Goal: Communication & Community: Answer question/provide support

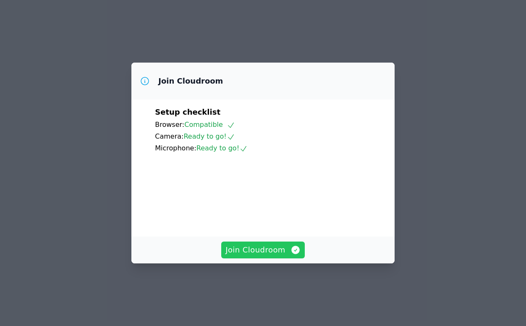
click at [270, 256] on span "Join Cloudroom" at bounding box center [262, 250] width 75 height 12
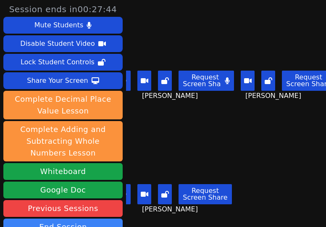
click at [247, 192] on main "Brandon Malvaez Request Screen Share Brandon Malvaez KAMILAH SANTOS Request Scr…" at bounding box center [226, 113] width 200 height 227
click at [247, 154] on main "Brandon Malvaez Request Screen Share Brandon Malvaez KAMILAH SANTOS Request Scr…" at bounding box center [226, 113] width 200 height 227
click at [261, 170] on main "Brandon Malvaez Request Screen Share Brandon Malvaez KAMILAH SANTOS Request Scr…" at bounding box center [226, 113] width 200 height 227
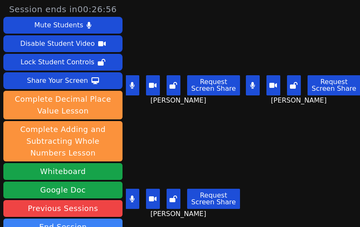
click at [305, 173] on main "Brandon Malvaez Request Screen Share Brandon Malvaez KAMILAH SANTOS Request Scr…" at bounding box center [243, 113] width 234 height 227
click at [164, 108] on div "Brandon Malvaez Request Screen Share Brandon Malvaez" at bounding box center [183, 56] width 114 height 113
click at [269, 83] on icon at bounding box center [273, 85] width 8 height 5
click at [133, 190] on button at bounding box center [132, 198] width 14 height 20
click at [269, 83] on icon at bounding box center [273, 85] width 8 height 7
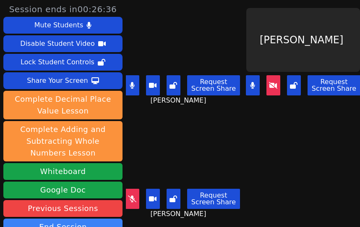
click at [246, 81] on button at bounding box center [253, 85] width 14 height 20
click at [269, 82] on icon at bounding box center [273, 85] width 8 height 7
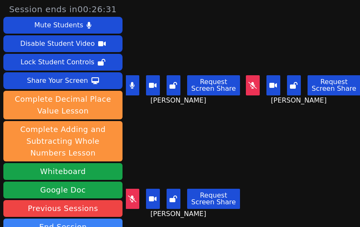
click at [222, 104] on div "Brandon Malvaez Request Screen Share Brandon Malvaez" at bounding box center [183, 56] width 114 height 113
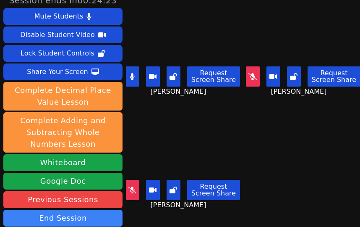
scroll to position [1, 0]
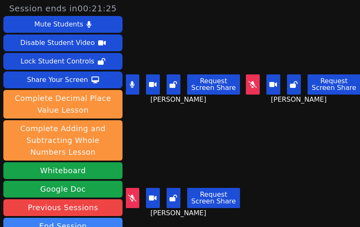
drag, startPoint x: 160, startPoint y: 102, endPoint x: 159, endPoint y: 96, distance: 6.8
click at [160, 103] on div "Brandon Malvaez Request Screen Share Brandon Malvaez" at bounding box center [183, 55] width 114 height 113
click at [133, 76] on button at bounding box center [132, 84] width 14 height 20
click at [222, 210] on div "Aaliyah Trevino Request Screen Share Aaliyah Trevino" at bounding box center [183, 168] width 114 height 113
click at [246, 85] on button at bounding box center [253, 84] width 14 height 20
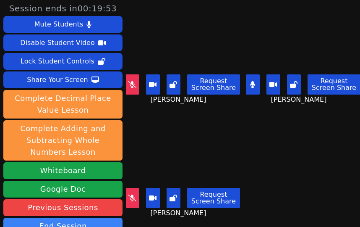
click at [202, 203] on div "Request Screen Share Aaliyah Trevino" at bounding box center [183, 201] width 114 height 34
click at [194, 208] on span "Aaliyah Trevino" at bounding box center [180, 213] width 58 height 10
click at [188, 208] on div "Aaliyah Trevino Request Screen Share Aaliyah Trevino" at bounding box center [183, 168] width 114 height 113
click at [205, 210] on div "Aaliyah Trevino Request Screen Share Aaliyah Trevino" at bounding box center [183, 168] width 114 height 113
click at [250, 81] on icon at bounding box center [252, 84] width 5 height 7
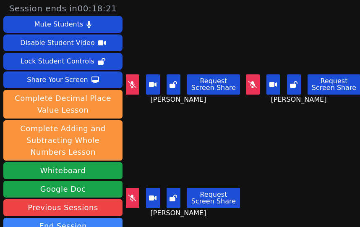
click at [211, 213] on div "Aaliyah Trevino Request Screen Share Aaliyah Trevino" at bounding box center [183, 168] width 114 height 113
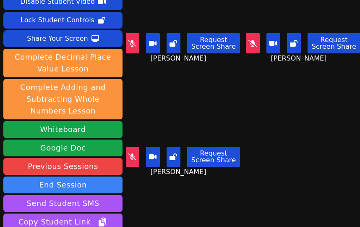
scroll to position [0, 0]
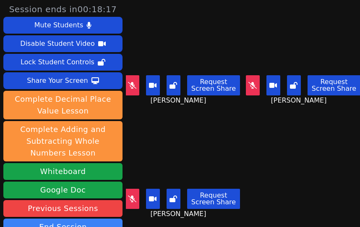
click at [215, 102] on div "Brandon Malvaez Request Screen Share Brandon Malvaez" at bounding box center [183, 56] width 114 height 113
click at [135, 83] on button at bounding box center [132, 85] width 14 height 20
click at [213, 207] on div "Request Screen Share Aaliyah Trevino" at bounding box center [183, 202] width 114 height 34
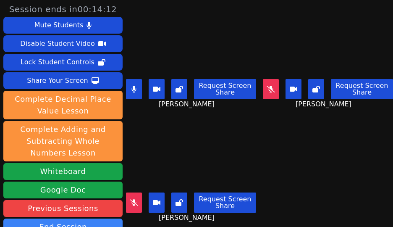
click at [263, 79] on button at bounding box center [271, 89] width 16 height 20
click at [137, 99] on div "Request Screen Share Brandon Malvaez" at bounding box center [191, 93] width 130 height 34
click at [135, 86] on icon at bounding box center [133, 89] width 5 height 7
click at [263, 80] on button at bounding box center [271, 89] width 16 height 20
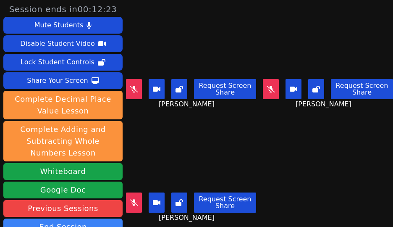
click at [131, 197] on button at bounding box center [134, 202] width 16 height 20
click at [266, 86] on icon at bounding box center [270, 89] width 8 height 7
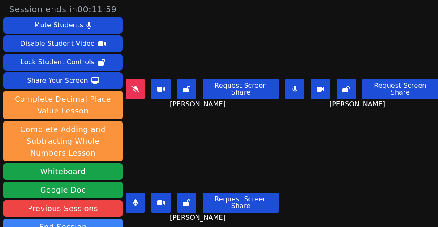
click at [147, 113] on div "Aaliyah Trevino Request Screen Share Aaliyah Trevino" at bounding box center [202, 169] width 153 height 113
click at [135, 206] on button at bounding box center [135, 202] width 19 height 20
click at [285, 93] on button at bounding box center [294, 89] width 19 height 20
click at [285, 85] on button at bounding box center [294, 89] width 19 height 20
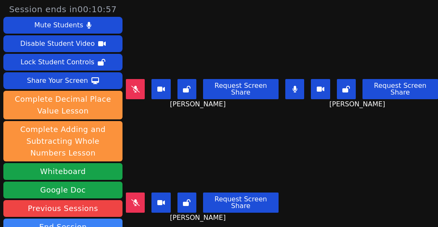
click at [138, 86] on icon at bounding box center [135, 89] width 8 height 7
click at [151, 98] on div "Request Screen Share Brandon Malvaez" at bounding box center [202, 93] width 153 height 34
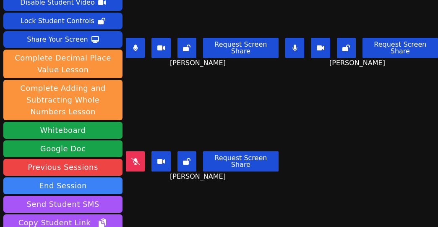
scroll to position [0, 0]
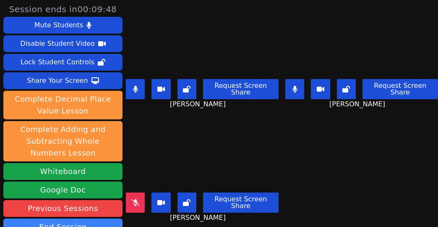
click at [131, 79] on button at bounding box center [135, 89] width 19 height 20
click at [135, 86] on icon at bounding box center [135, 89] width 8 height 7
drag, startPoint x: 196, startPoint y: 102, endPoint x: 203, endPoint y: 98, distance: 8.1
click at [196, 102] on div "Brandon Malvaez Request Screen Share Brandon Malvaez" at bounding box center [202, 56] width 153 height 113
click at [292, 86] on icon at bounding box center [294, 89] width 5 height 7
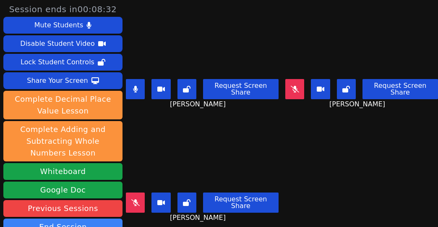
click at [133, 86] on icon at bounding box center [135, 89] width 5 height 7
click at [291, 86] on icon at bounding box center [295, 89] width 8 height 7
click at [156, 99] on div "Brandon Malvaez Request Screen Share Brandon Malvaez" at bounding box center [202, 56] width 153 height 113
click at [200, 212] on span "Aaliyah Trevino" at bounding box center [199, 217] width 58 height 10
click at [135, 198] on button at bounding box center [135, 202] width 19 height 20
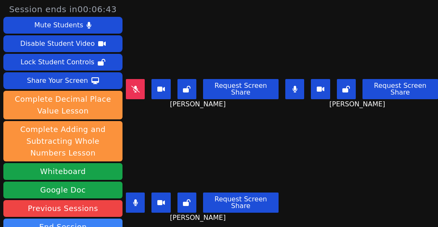
click at [204, 212] on span "Aaliyah Trevino" at bounding box center [199, 217] width 58 height 10
click at [180, 214] on div "Aaliyah Trevino Request Screen Share Aaliyah Trevino" at bounding box center [202, 169] width 153 height 113
click at [210, 212] on span "Aaliyah Trevino" at bounding box center [199, 217] width 58 height 10
click at [211, 213] on div "Aaliyah Trevino Request Screen Share Aaliyah Trevino" at bounding box center [202, 169] width 153 height 113
click at [211, 215] on div "Aaliyah Trevino Request Screen Share Aaliyah Trevino" at bounding box center [202, 169] width 153 height 113
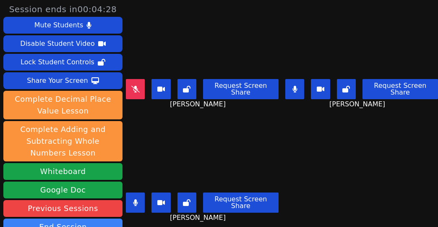
click at [165, 210] on div "Request Screen Share Aaliyah Trevino" at bounding box center [202, 206] width 153 height 34
click at [138, 199] on icon at bounding box center [135, 202] width 5 height 7
click at [292, 86] on icon at bounding box center [294, 89] width 5 height 7
click at [128, 196] on button at bounding box center [135, 202] width 19 height 20
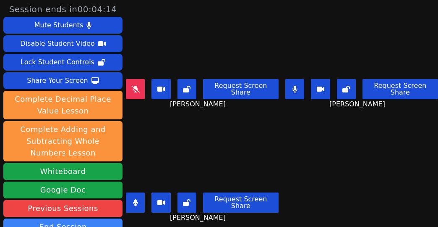
click at [130, 198] on button at bounding box center [135, 202] width 19 height 20
click at [285, 82] on button at bounding box center [294, 89] width 19 height 20
click at [136, 86] on icon at bounding box center [135, 89] width 8 height 7
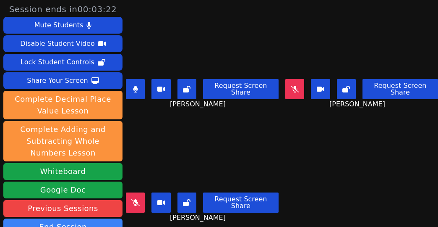
click at [149, 99] on div "Request Screen Share Brandon Malvaez" at bounding box center [202, 93] width 153 height 34
click at [169, 204] on div "Request Screen Share Aaliyah Trevino" at bounding box center [202, 206] width 153 height 34
click at [204, 216] on div "Aaliyah Trevino Request Screen Share Aaliyah Trevino" at bounding box center [202, 169] width 153 height 113
click at [138, 199] on icon at bounding box center [135, 202] width 8 height 7
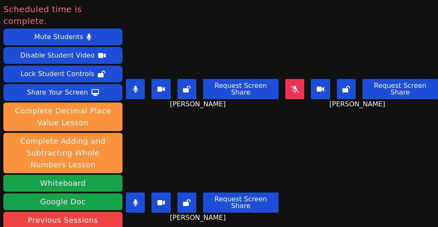
click at [183, 102] on div "Brandon Malvaez Request Screen Share Brandon Malvaez" at bounding box center [202, 56] width 153 height 113
click at [147, 99] on div "Request Screen Share Brandon Malvaez" at bounding box center [202, 93] width 153 height 34
click at [291, 86] on icon at bounding box center [295, 89] width 8 height 7
click at [141, 193] on button at bounding box center [135, 202] width 19 height 20
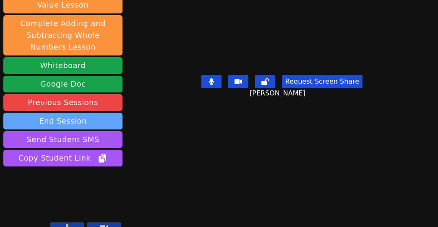
click at [73, 112] on button "End Session" at bounding box center [62, 120] width 119 height 17
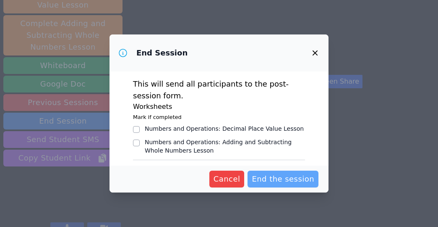
click at [280, 180] on span "End the session" at bounding box center [283, 179] width 63 height 12
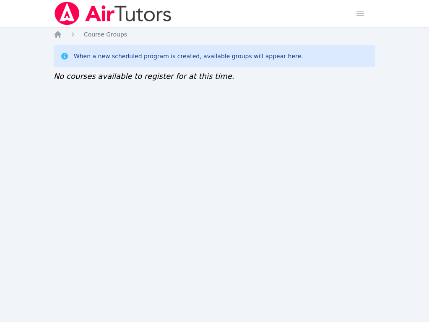
click at [205, 240] on div "Home Sessions Study Groups Students Messages Open user menu Sokha Lee Open main…" at bounding box center [214, 161] width 429 height 322
drag, startPoint x: 88, startPoint y: 258, endPoint x: 91, endPoint y: 250, distance: 8.9
click at [86, 259] on div "Home Sessions Study Groups Students Messages Open user menu [PERSON_NAME] Open …" at bounding box center [214, 161] width 429 height 322
